Goal: Task Accomplishment & Management: Manage account settings

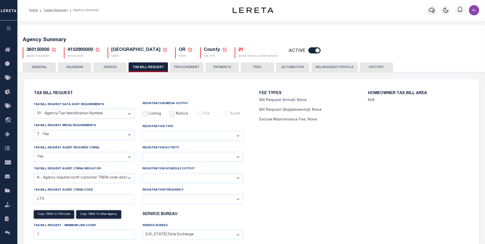
select select "22"
select select "true"
select select "9"
select select
select select "4100743000"
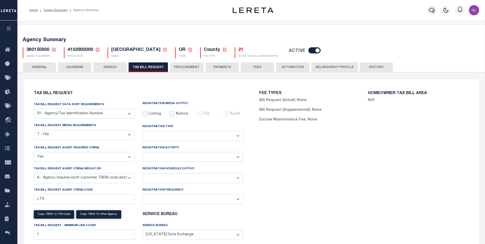
select select "100"
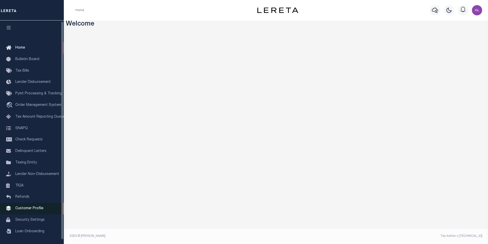
scroll to position [3, 0]
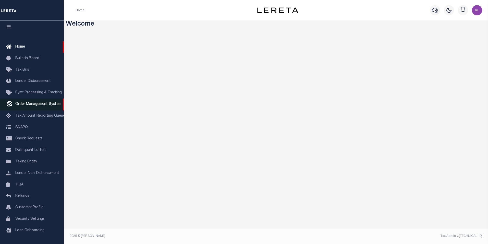
click at [29, 103] on span "Order Management System" at bounding box center [38, 104] width 46 height 4
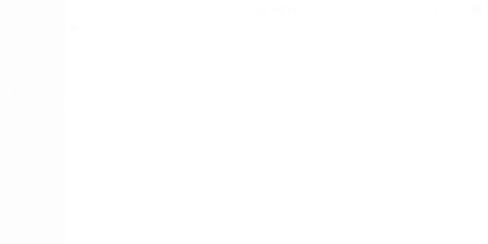
scroll to position [5, 0]
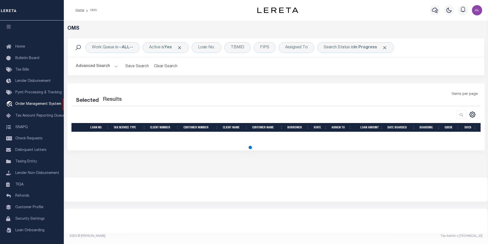
click at [115, 66] on button "Advanced Search" at bounding box center [97, 66] width 42 height 10
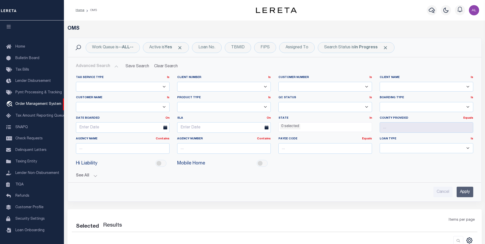
click at [115, 64] on button "Advanced Search" at bounding box center [97, 66] width 42 height 10
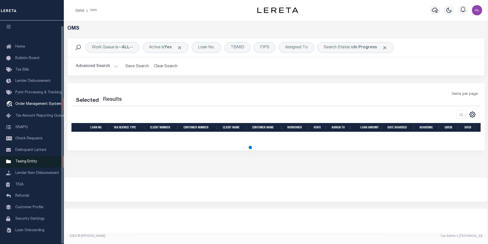
click at [33, 160] on span "Taxing Entity" at bounding box center [26, 162] width 22 height 4
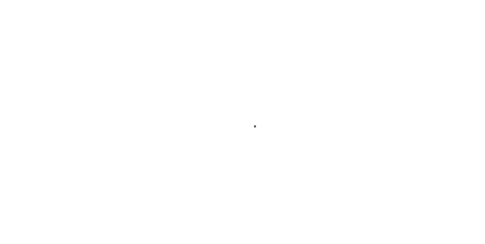
select select
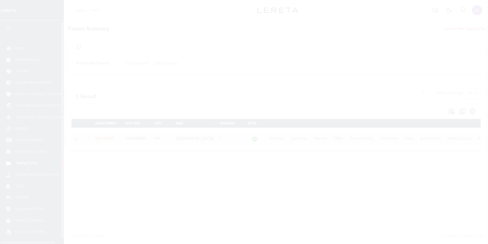
scroll to position [5, 0]
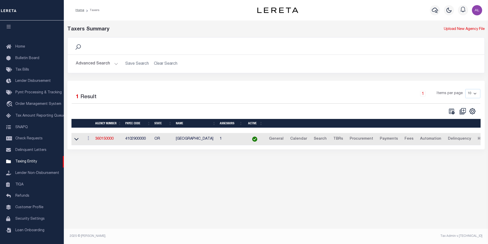
click at [117, 65] on button "Advanced Search" at bounding box center [97, 64] width 42 height 10
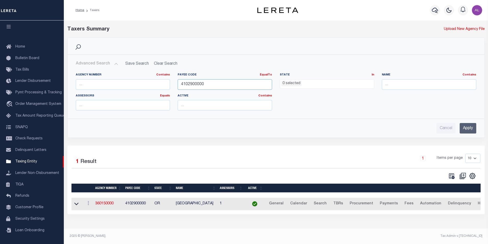
click at [218, 81] on input "4102900000" at bounding box center [225, 84] width 95 height 10
click at [199, 85] on input "number" at bounding box center [225, 84] width 95 height 10
type input "4"
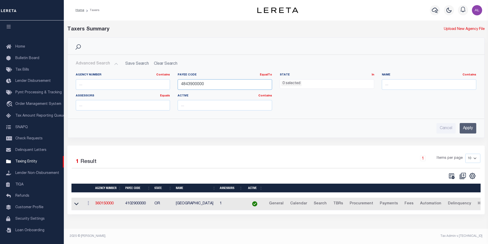
type input "4843900000"
click at [467, 126] on input "Apply" at bounding box center [468, 128] width 17 height 10
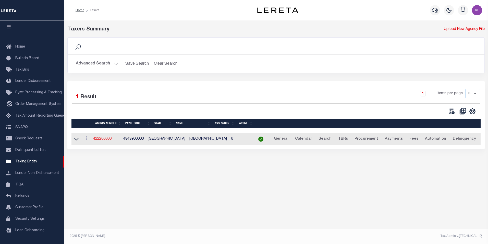
click at [106, 139] on link "422200000" at bounding box center [102, 139] width 18 height 4
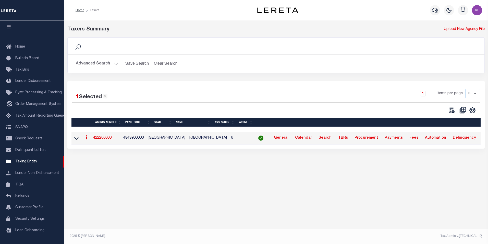
click at [102, 138] on link "422200000" at bounding box center [102, 138] width 18 height 4
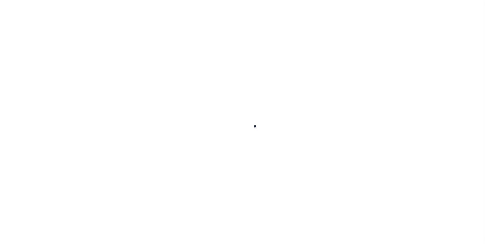
select select
checkbox input "false"
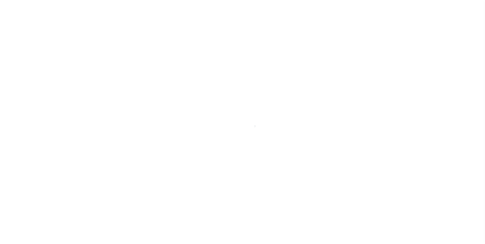
checkbox input "false"
type input "4843900000"
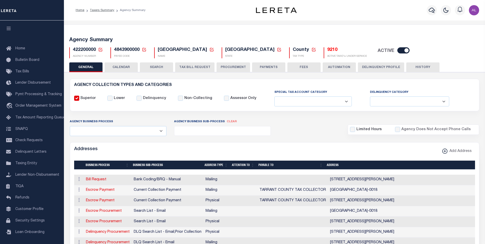
click at [122, 51] on span "4843900000" at bounding box center [127, 50] width 26 height 5
copy h5 "4843900000"
click at [397, 50] on input "checkbox" at bounding box center [403, 50] width 12 height 6
checkbox input "false"
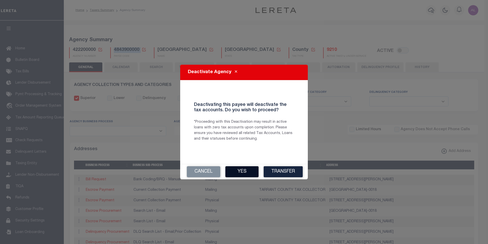
click at [245, 172] on button "Yes" at bounding box center [242, 171] width 33 height 11
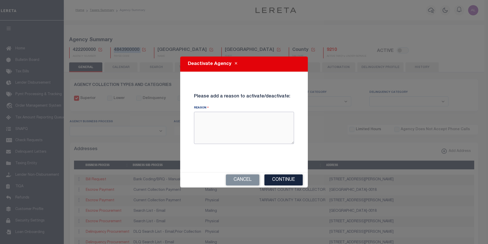
click at [206, 112] on textarea "Reason" at bounding box center [244, 128] width 100 height 32
type textarea "test"
click at [278, 180] on button "Continue" at bounding box center [284, 179] width 38 height 11
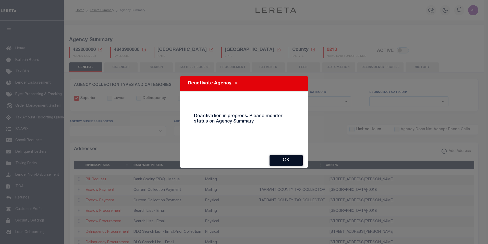
click at [286, 161] on button "OK" at bounding box center [286, 160] width 33 height 11
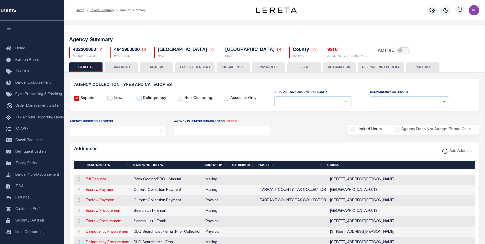
checkbox input "true"
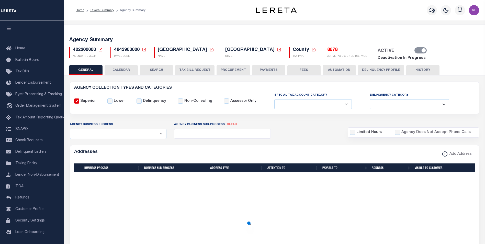
select select
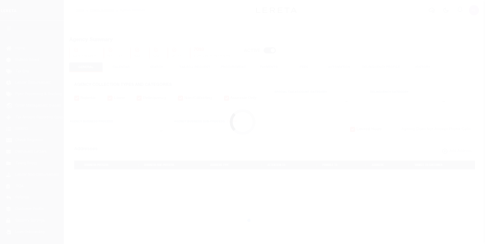
select select
checkbox input "false"
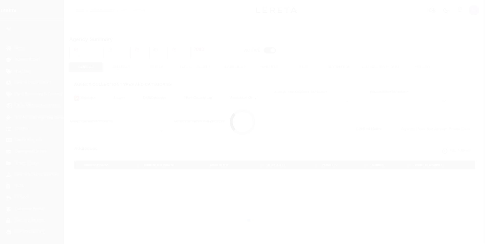
checkbox input "false"
type input "4843900000"
